Goal: Information Seeking & Learning: Learn about a topic

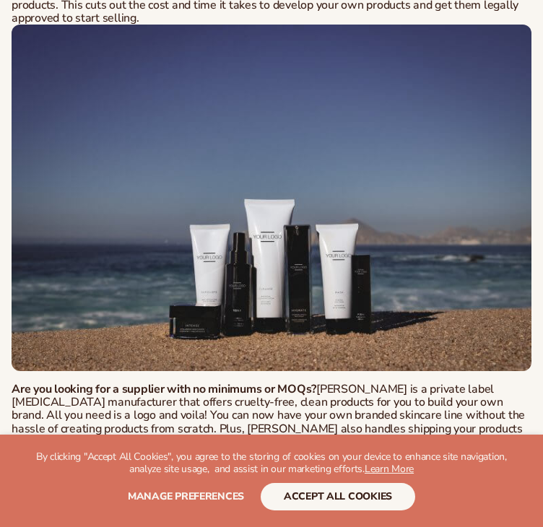
scroll to position [2023, 0]
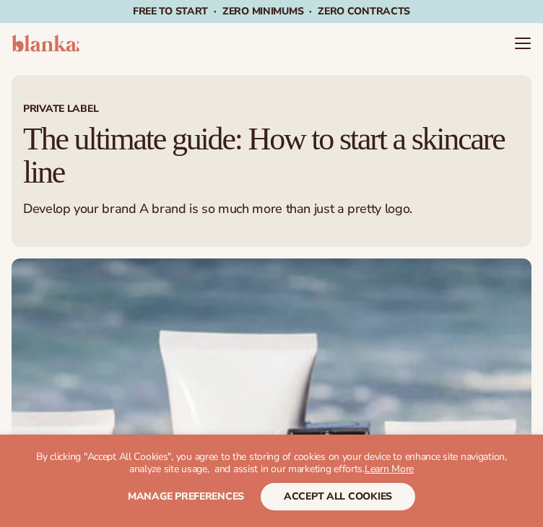
scroll to position [433, 0]
